Goal: Browse casually: Explore the website without a specific task or goal

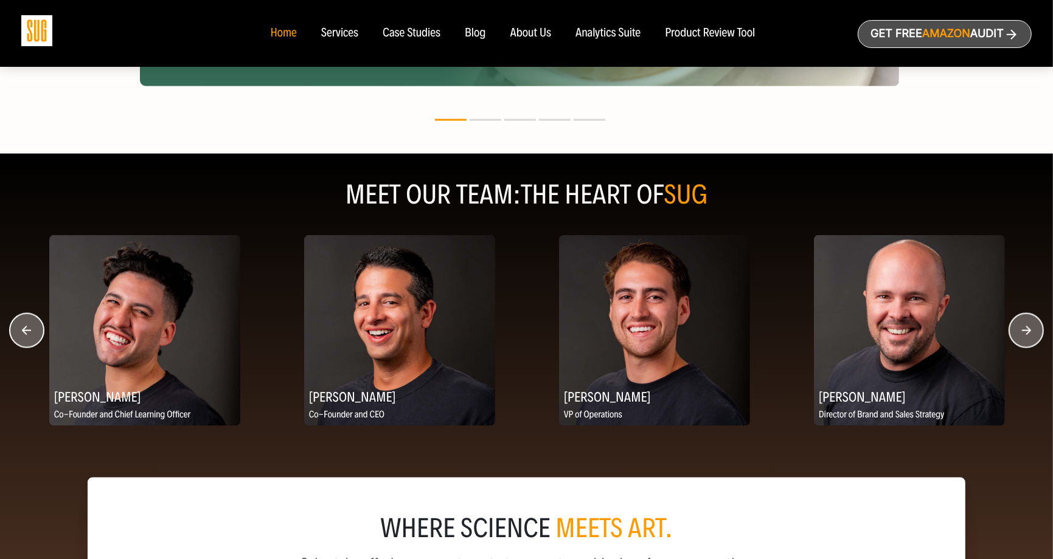
scroll to position [1408, 0]
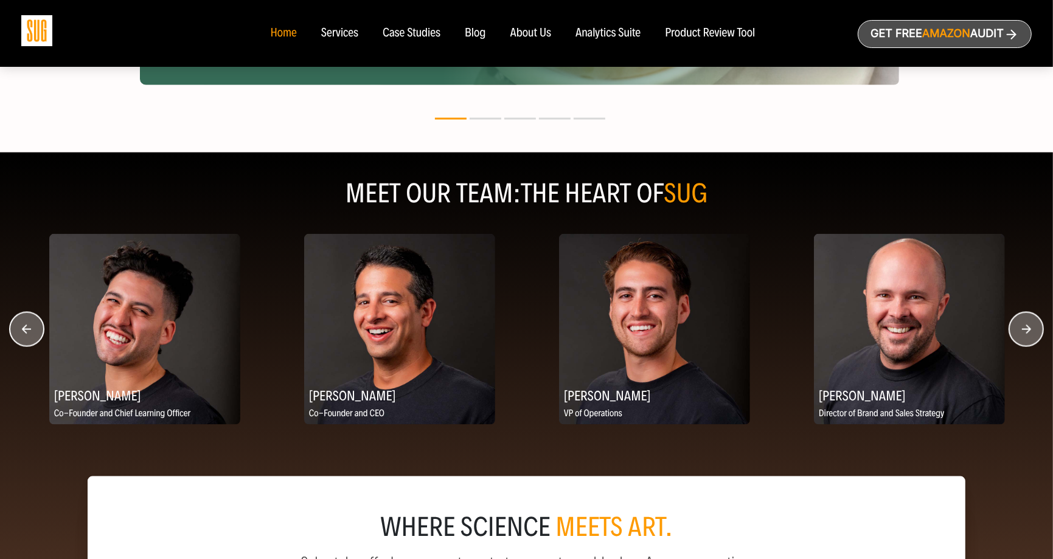
click at [1036, 333] on circle "button" at bounding box center [1026, 330] width 34 height 34
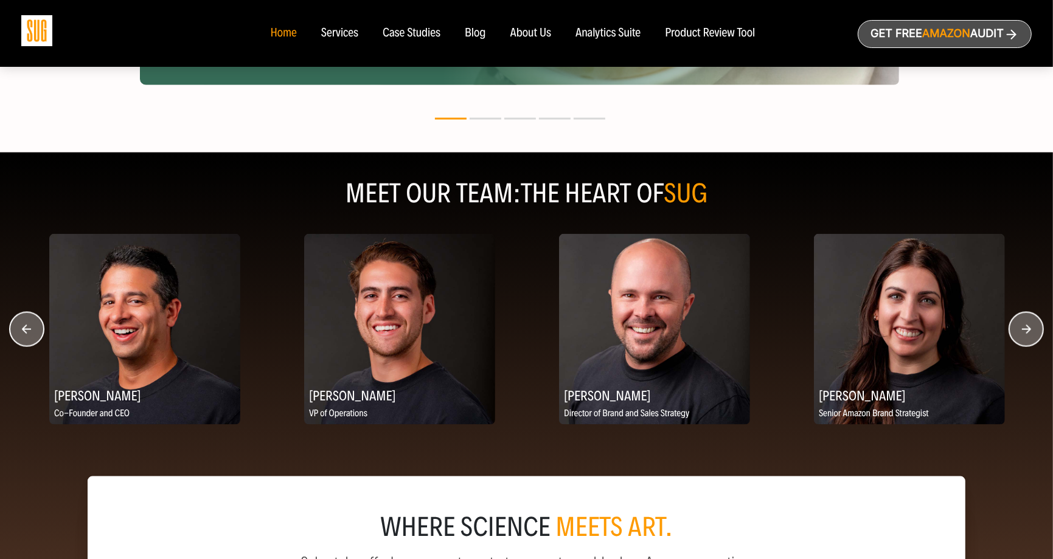
click at [1036, 333] on circle "button" at bounding box center [1026, 330] width 34 height 34
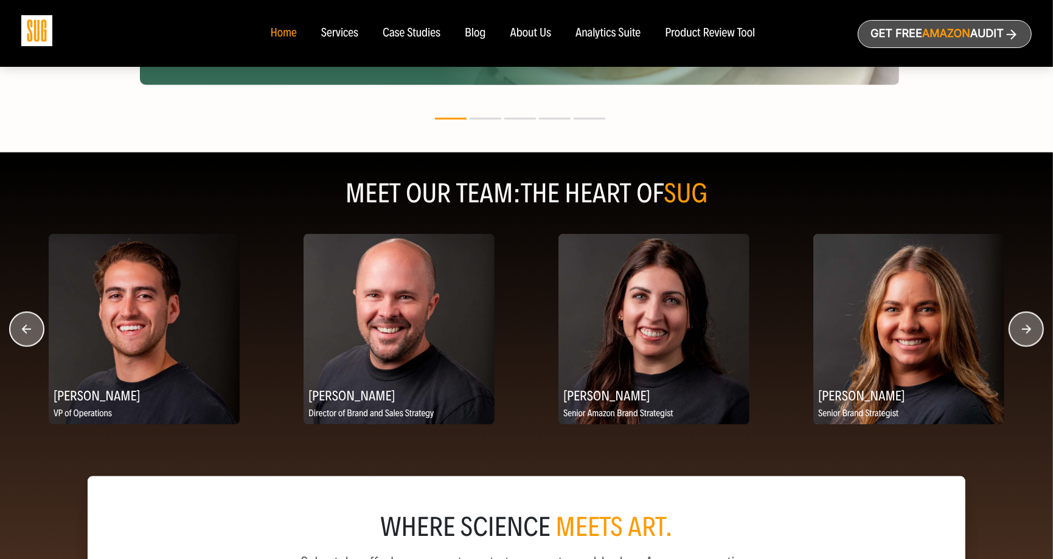
click at [1036, 333] on circle "button" at bounding box center [1026, 330] width 34 height 34
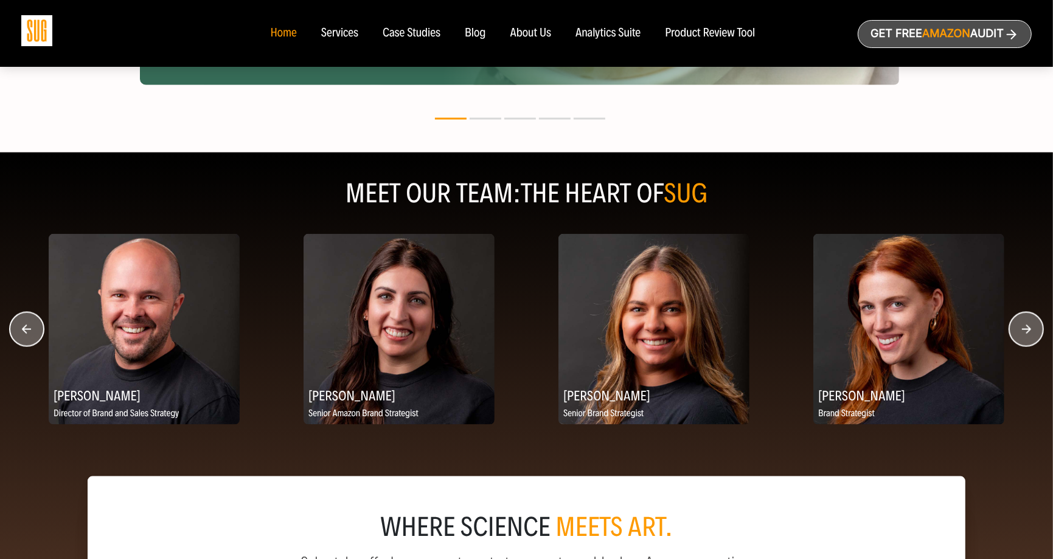
click at [1036, 333] on circle "button" at bounding box center [1026, 330] width 34 height 34
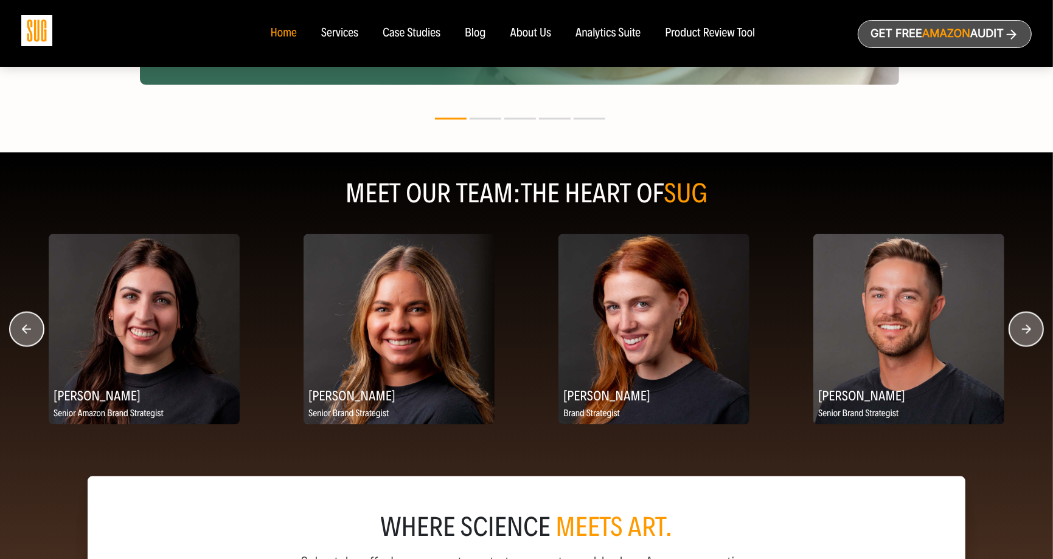
click at [1036, 333] on circle "button" at bounding box center [1026, 330] width 34 height 34
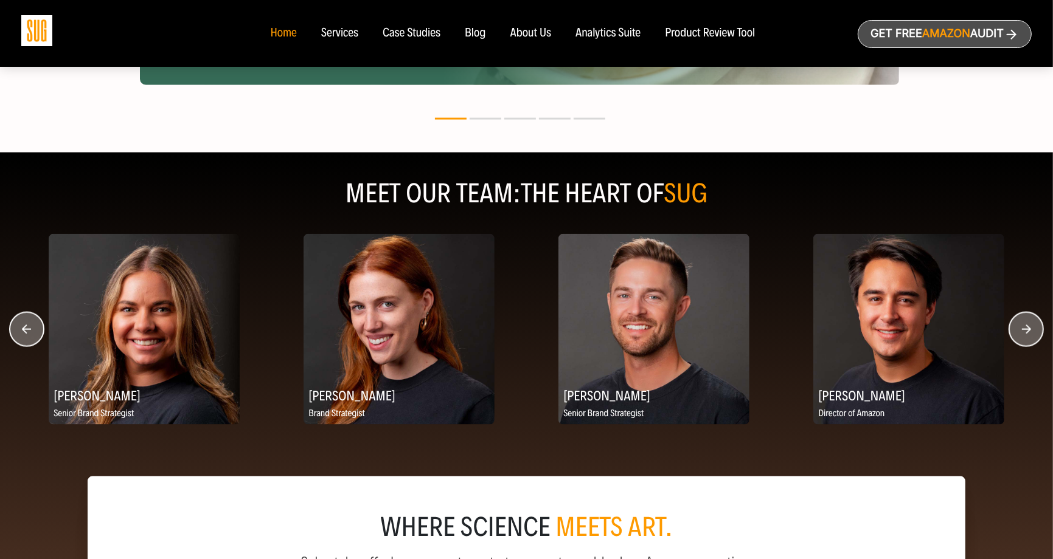
click at [1036, 333] on circle "button" at bounding box center [1026, 330] width 34 height 34
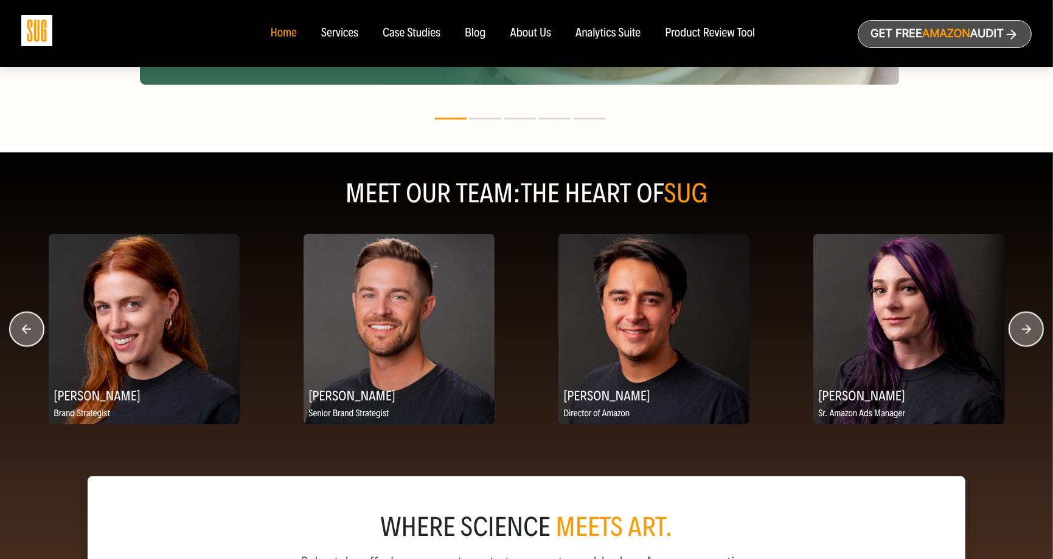
click at [1036, 333] on circle "button" at bounding box center [1026, 330] width 34 height 34
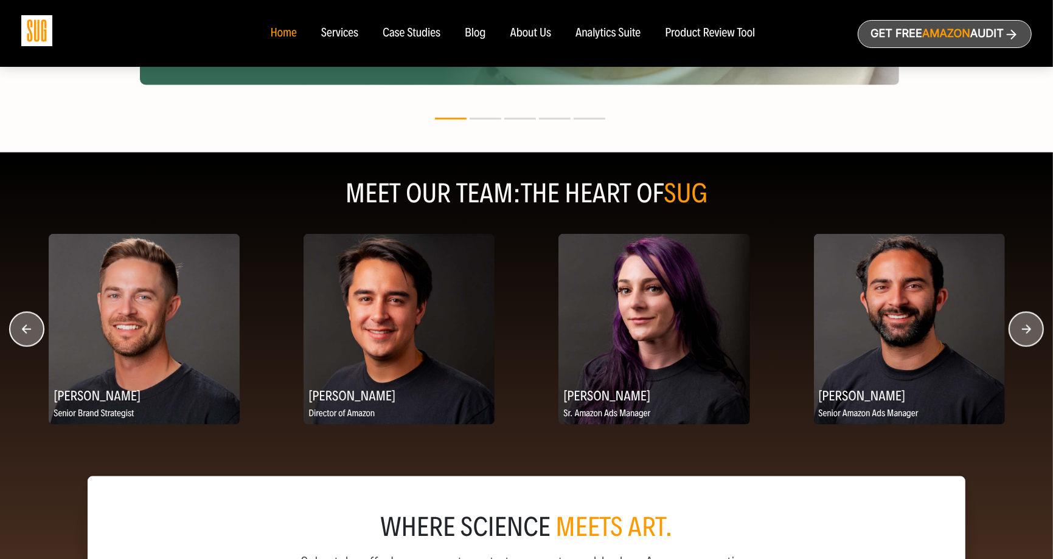
click at [1036, 333] on circle "button" at bounding box center [1026, 330] width 34 height 34
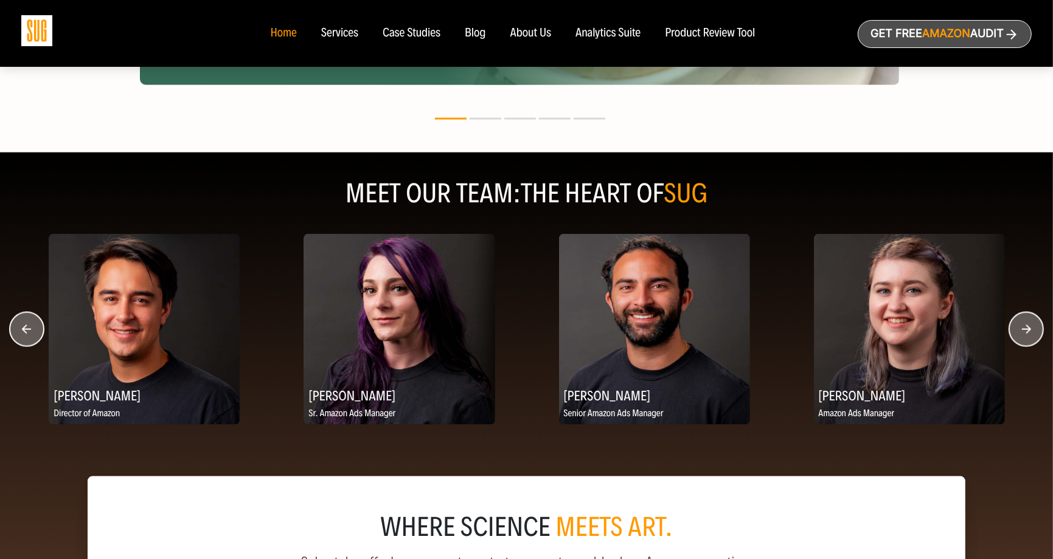
click at [1036, 333] on circle "button" at bounding box center [1026, 330] width 34 height 34
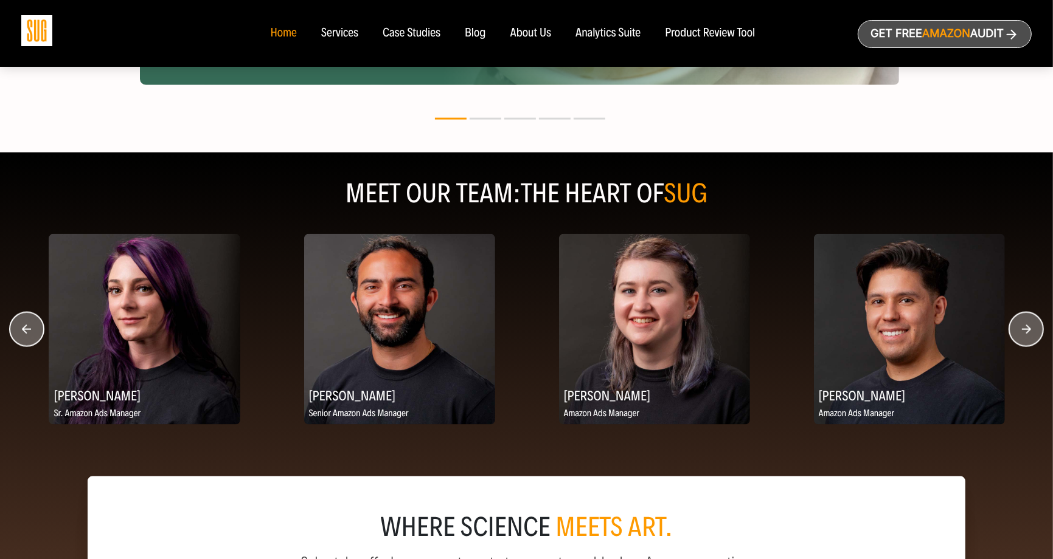
click at [1036, 333] on circle "button" at bounding box center [1026, 330] width 34 height 34
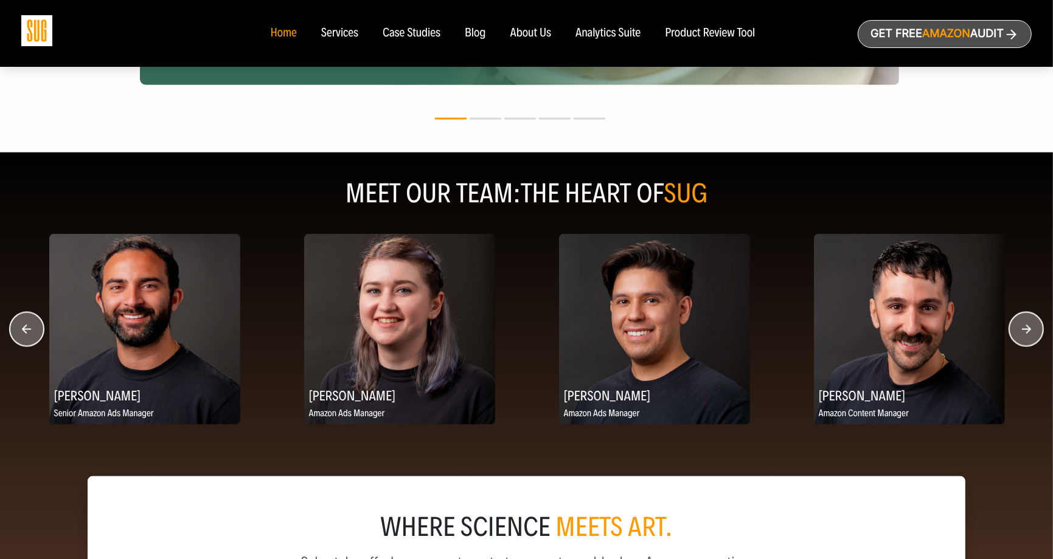
click at [1036, 333] on circle "button" at bounding box center [1026, 330] width 34 height 34
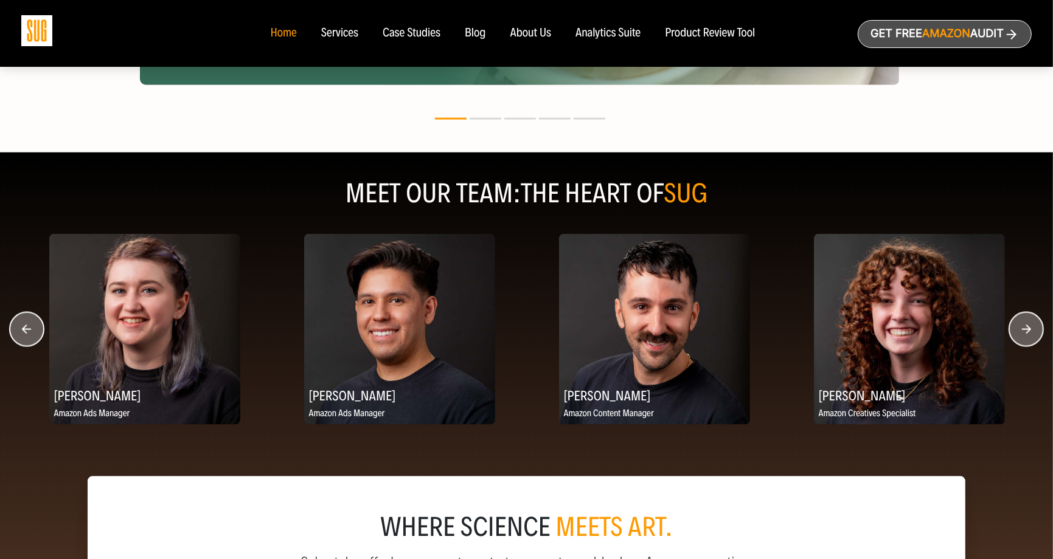
click at [1036, 333] on circle "button" at bounding box center [1026, 330] width 34 height 34
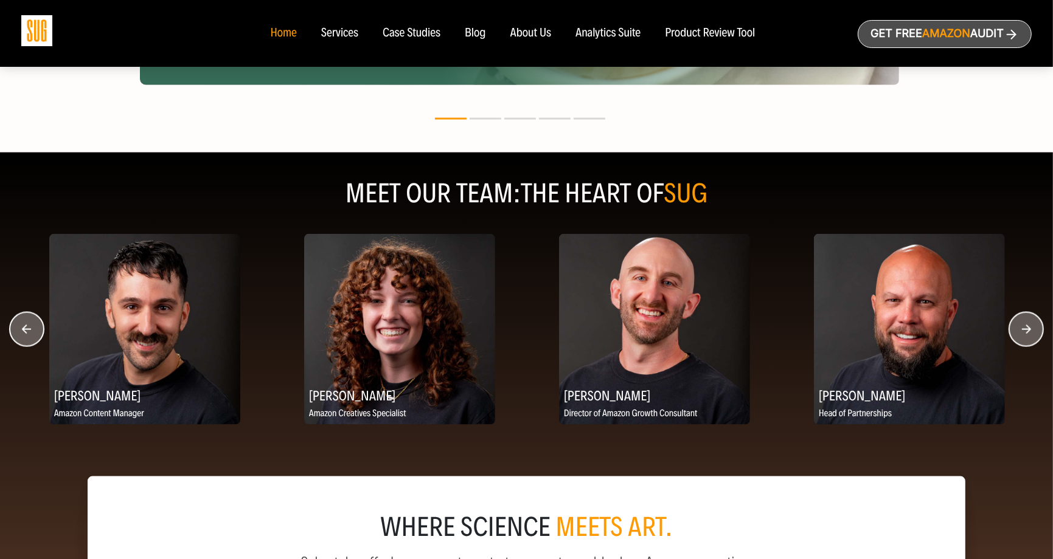
click at [1036, 333] on circle "button" at bounding box center [1026, 330] width 34 height 34
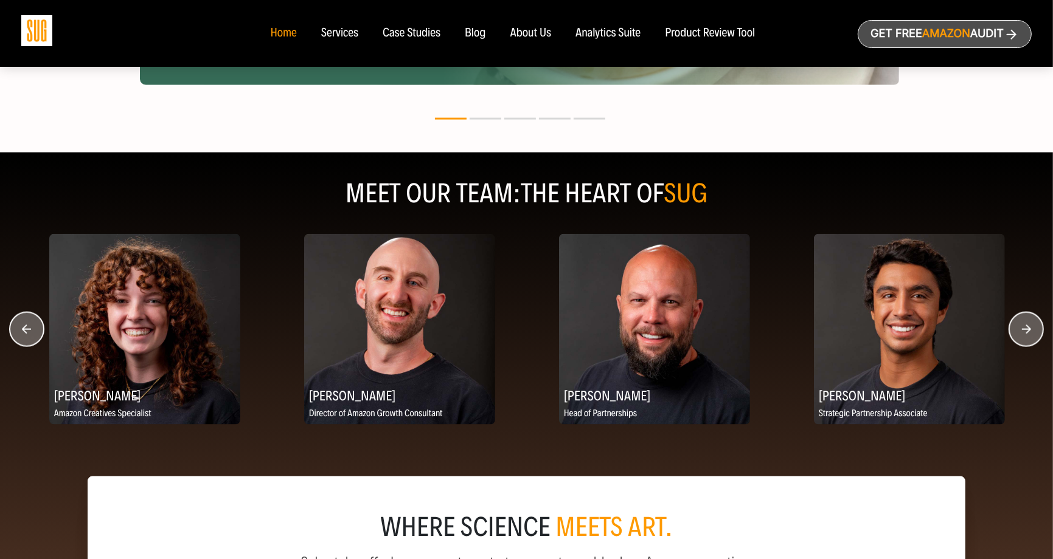
click at [1036, 333] on circle "button" at bounding box center [1026, 330] width 34 height 34
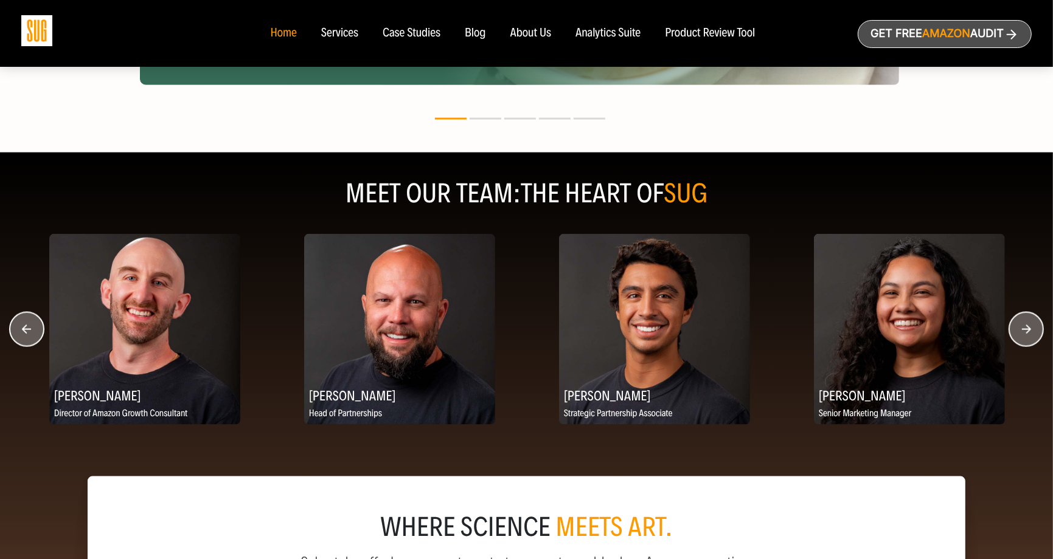
click at [1036, 333] on circle "button" at bounding box center [1026, 330] width 34 height 34
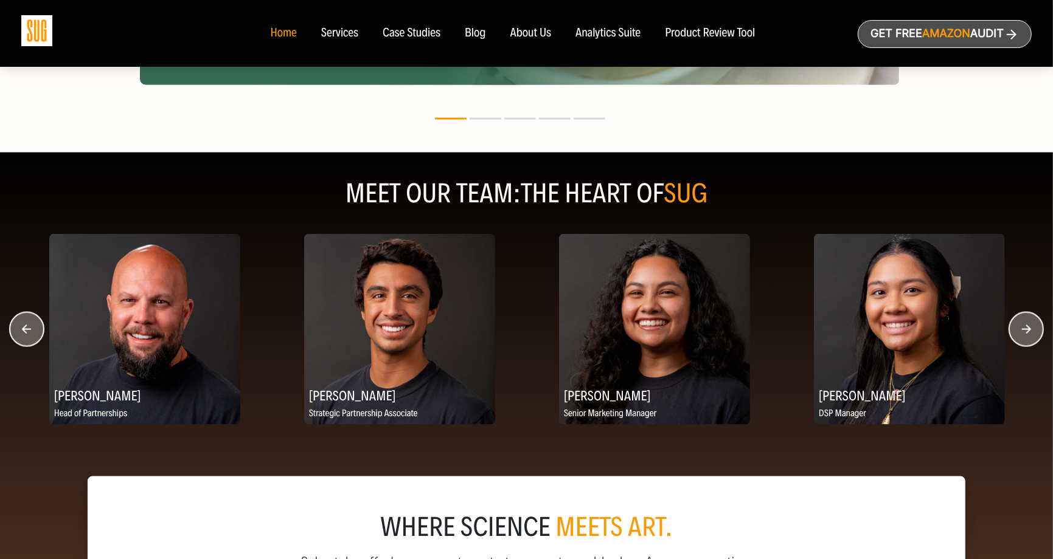
click at [1036, 333] on circle "button" at bounding box center [1026, 330] width 34 height 34
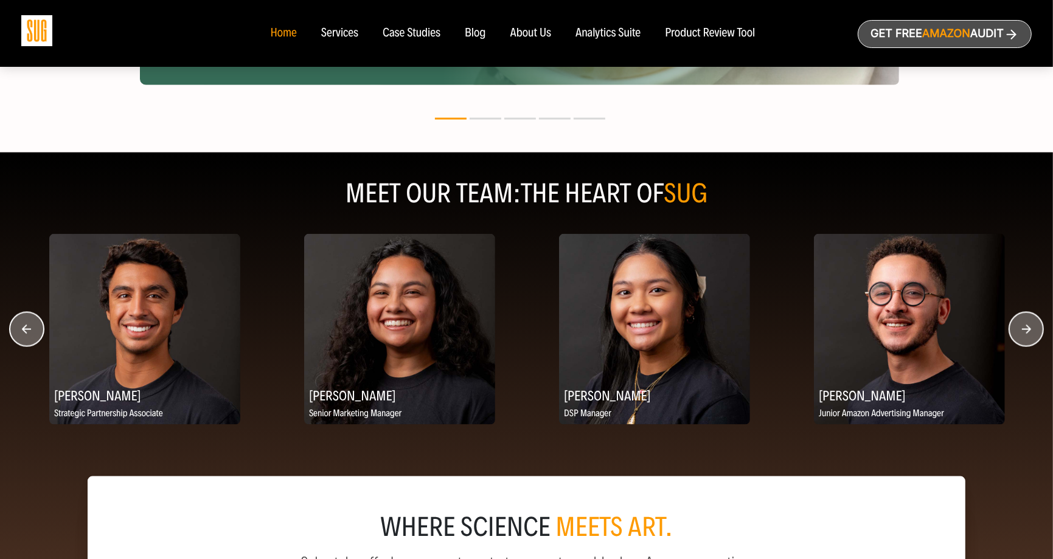
click at [1036, 333] on circle "button" at bounding box center [1026, 330] width 34 height 34
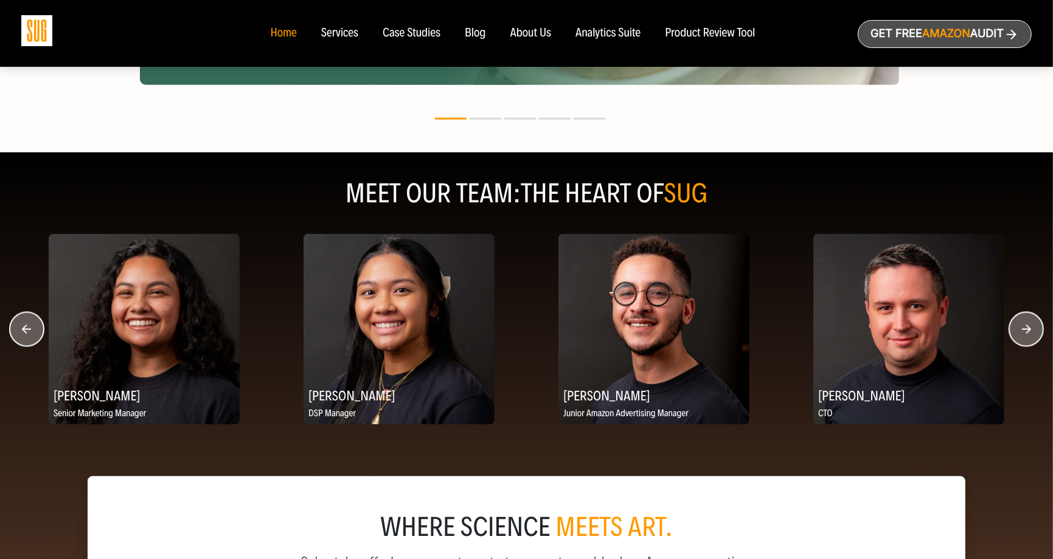
click at [1036, 333] on circle "button" at bounding box center [1026, 330] width 34 height 34
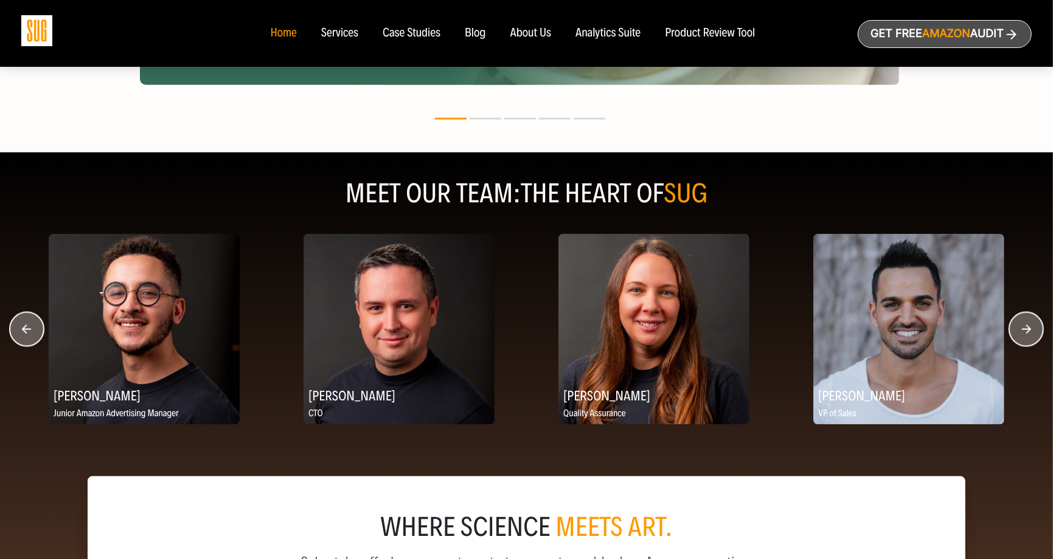
click at [1036, 333] on circle "button" at bounding box center [1026, 330] width 34 height 34
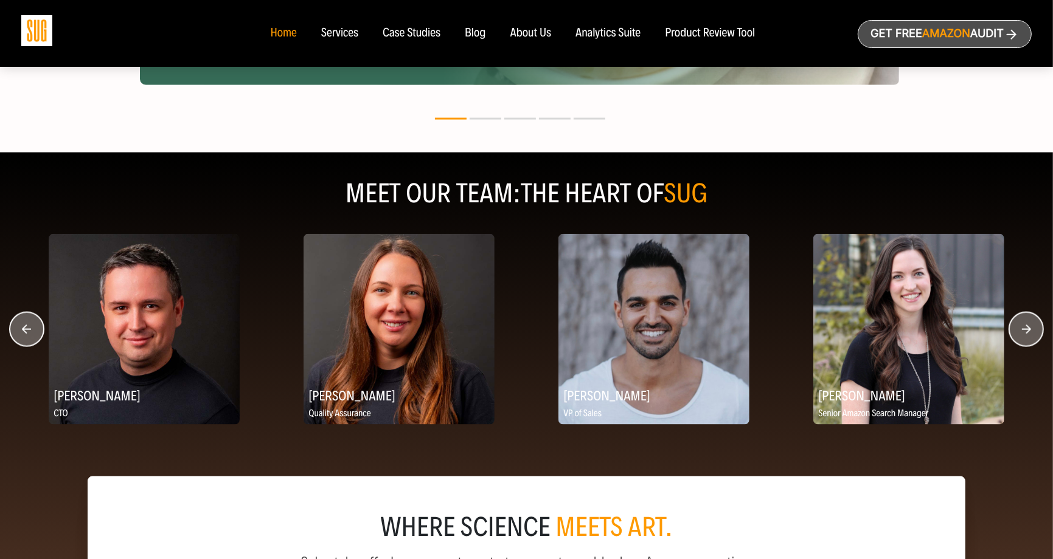
click at [1036, 333] on circle "button" at bounding box center [1026, 330] width 34 height 34
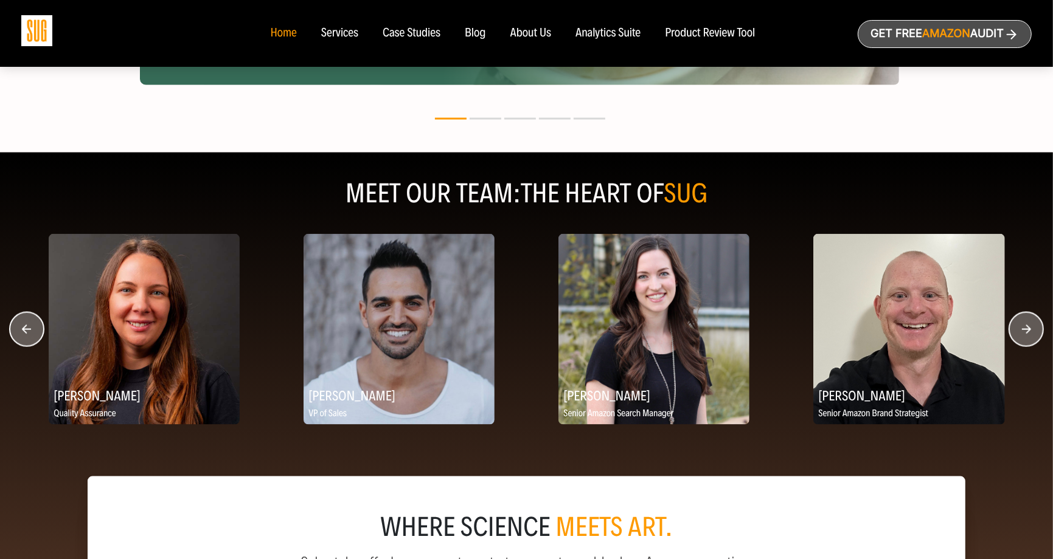
click at [1036, 333] on circle "button" at bounding box center [1026, 330] width 34 height 34
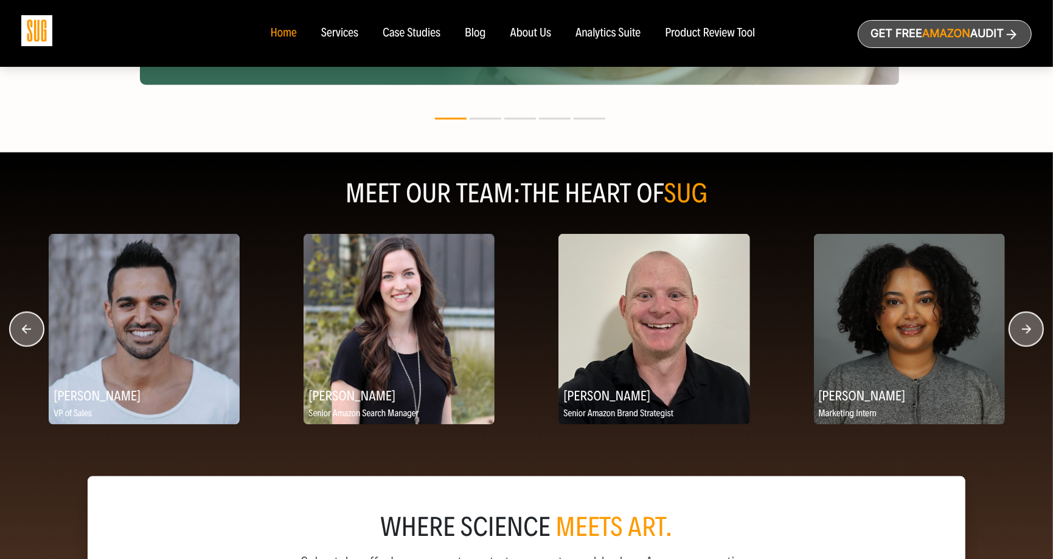
click at [1036, 333] on circle "button" at bounding box center [1026, 330] width 34 height 34
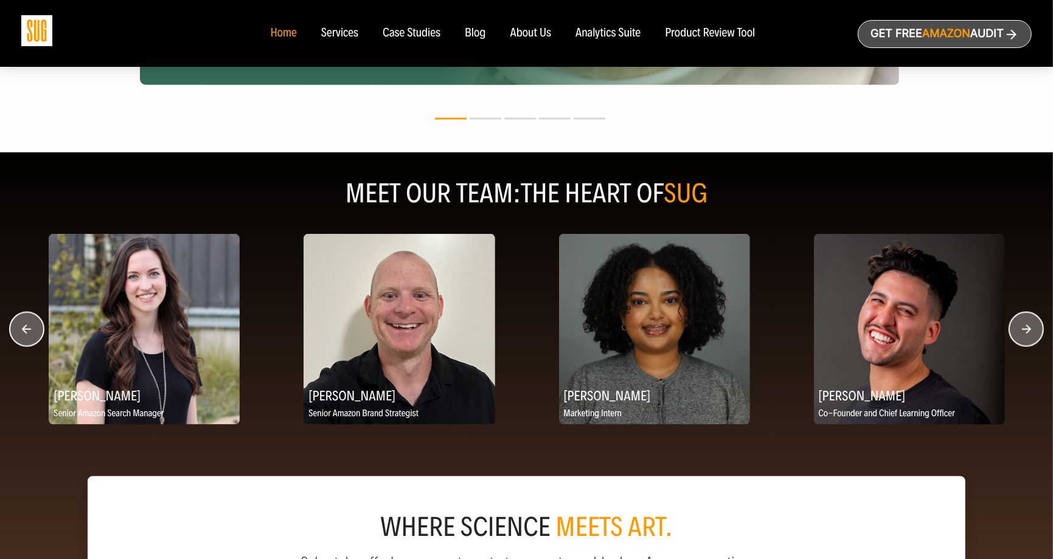
click at [1036, 333] on circle "button" at bounding box center [1026, 330] width 34 height 34
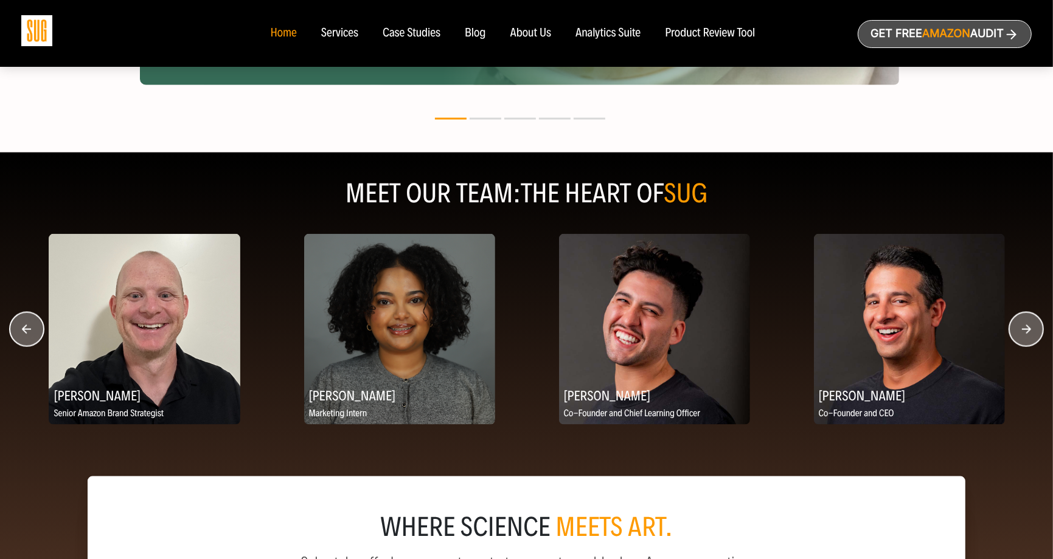
click at [1036, 333] on circle "button" at bounding box center [1026, 330] width 34 height 34
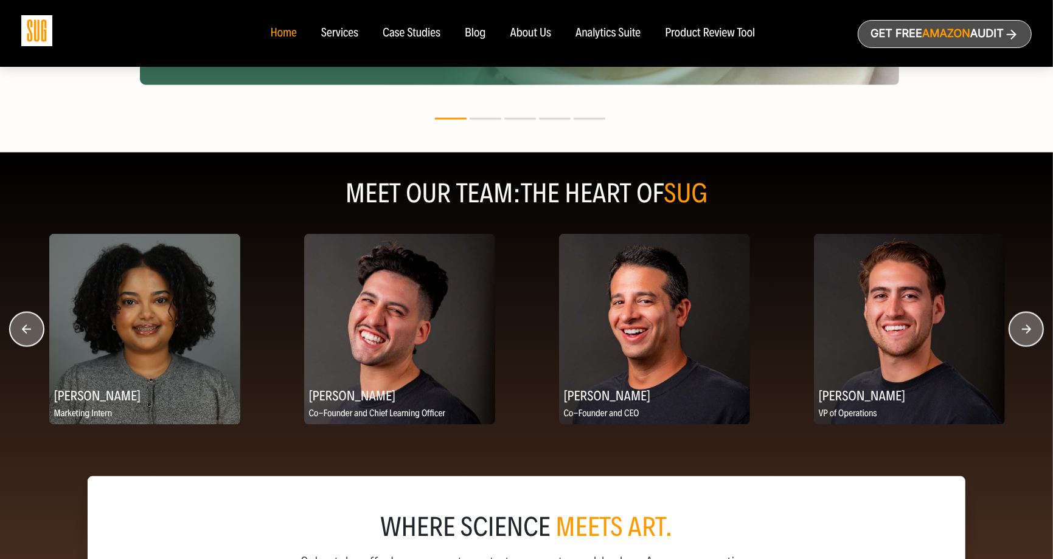
click at [1036, 333] on circle "button" at bounding box center [1026, 330] width 34 height 34
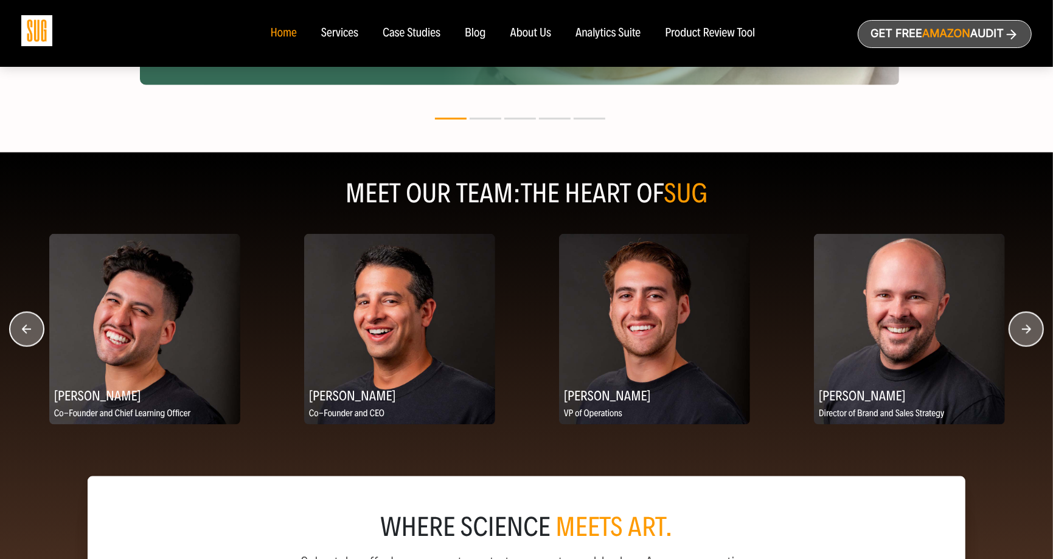
click at [26, 334] on icon "button" at bounding box center [26, 329] width 9 height 9
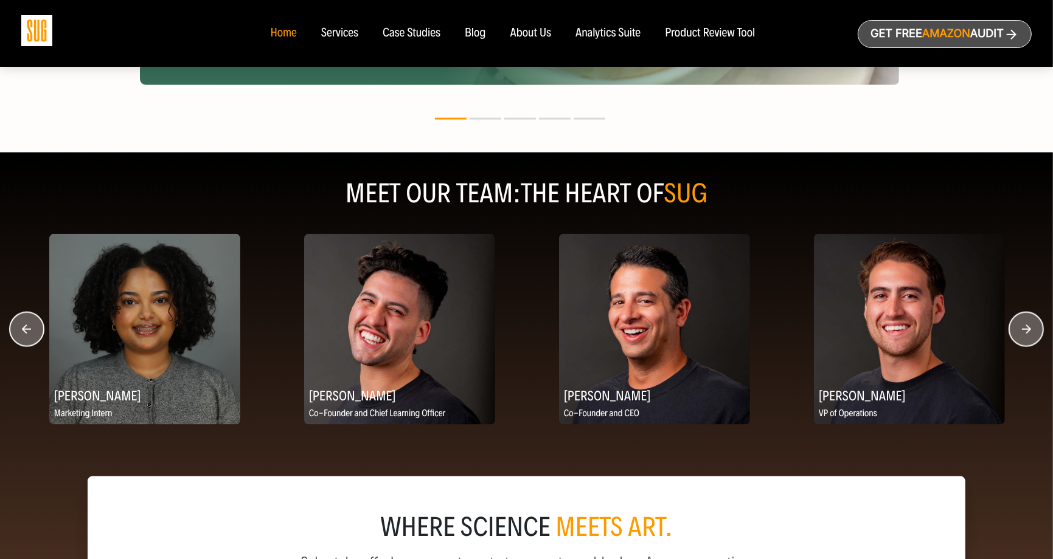
click at [26, 334] on icon "button" at bounding box center [26, 329] width 9 height 9
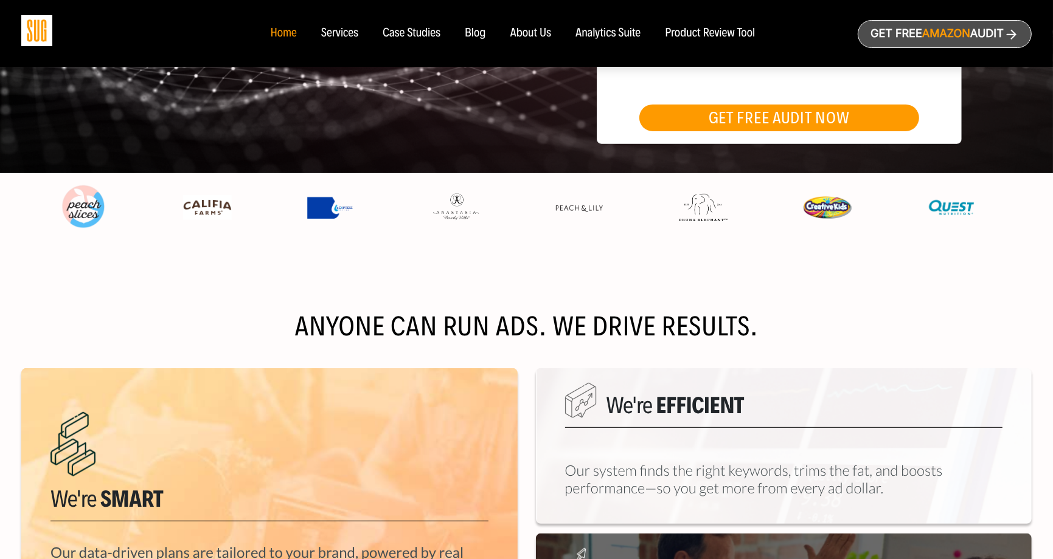
scroll to position [0, 0]
